Goal: Browse casually

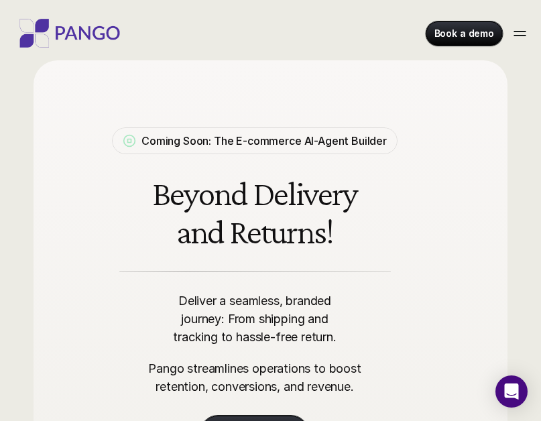
drag, startPoint x: 261, startPoint y: 207, endPoint x: 265, endPoint y: 122, distance: 84.5
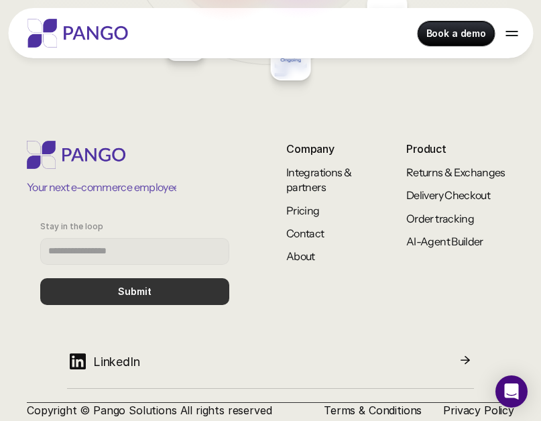
scroll to position [5713, 0]
